Goal: Task Accomplishment & Management: Manage account settings

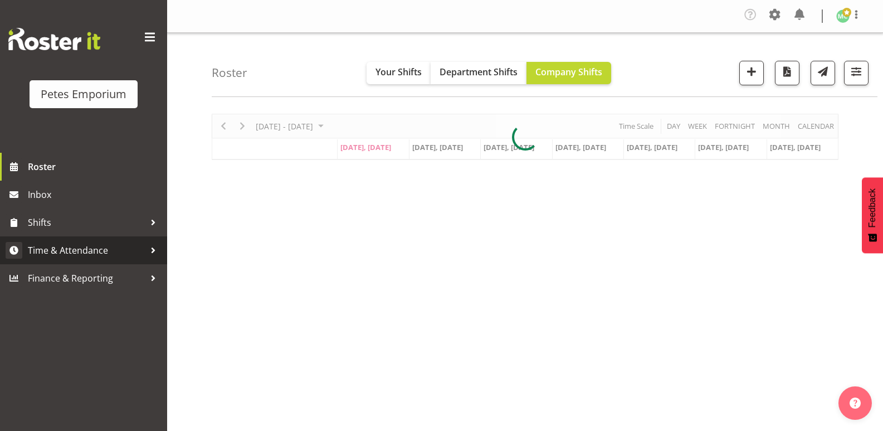
click at [48, 251] on span "Time & Attendance" at bounding box center [86, 250] width 117 height 17
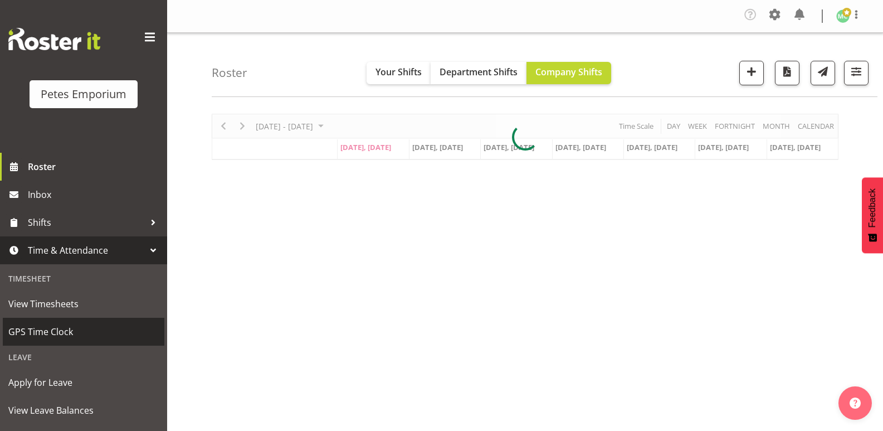
click at [32, 329] on span "GPS Time Clock" at bounding box center [83, 331] width 150 height 17
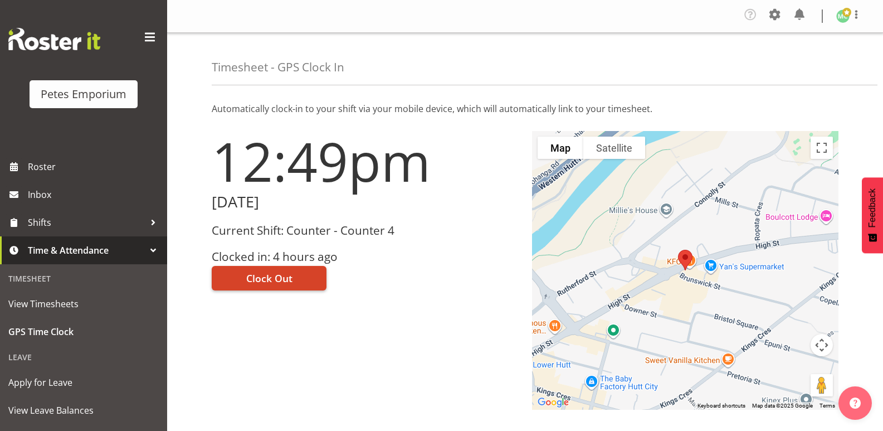
click at [225, 271] on button "Clock Out" at bounding box center [269, 278] width 115 height 25
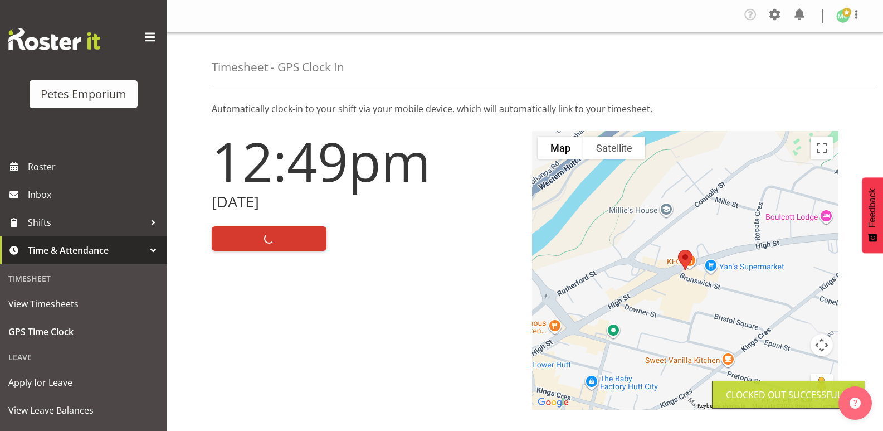
click at [846, 17] on img at bounding box center [843, 15] width 13 height 13
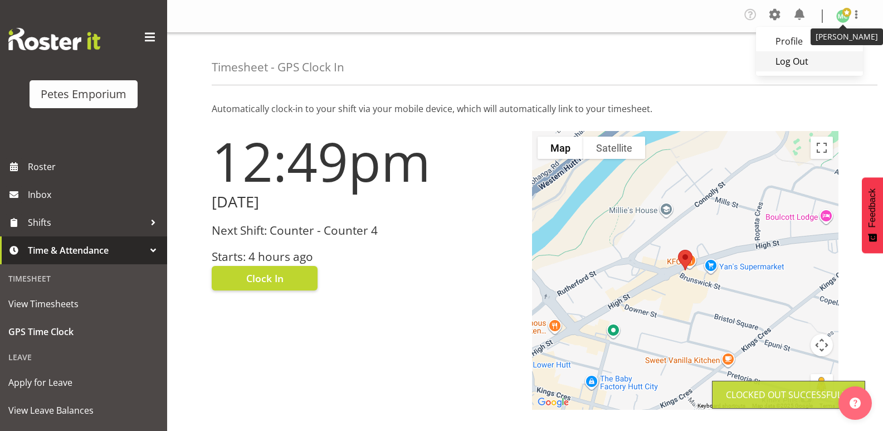
click at [825, 59] on link "Log Out" at bounding box center [809, 61] width 107 height 20
